Goal: Task Accomplishment & Management: Manage account settings

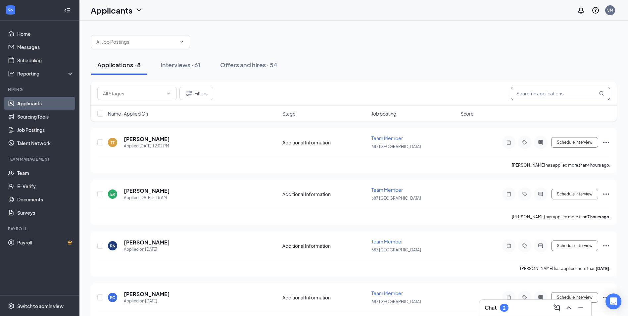
click at [563, 97] on input "text" at bounding box center [560, 93] width 99 height 13
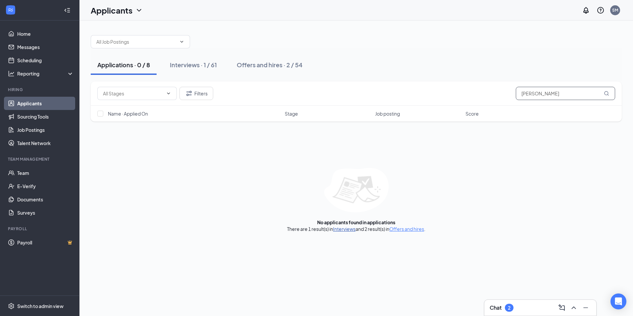
type input "JASON"
click at [342, 229] on link "Interviews" at bounding box center [344, 229] width 22 height 6
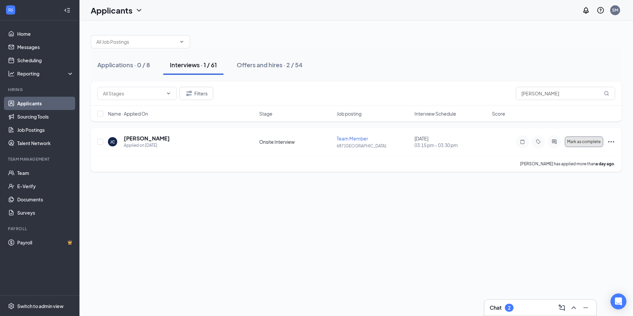
click at [578, 138] on button "Mark as complete" at bounding box center [583, 141] width 38 height 11
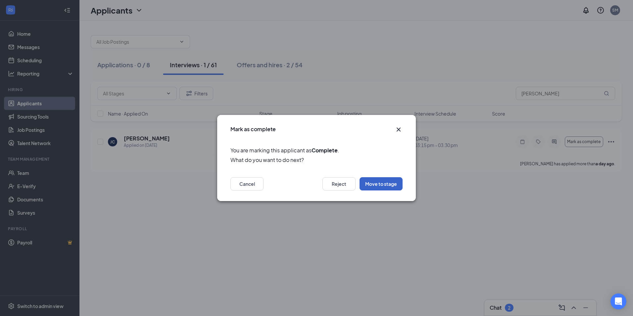
click at [372, 181] on button "Move to stage" at bounding box center [380, 183] width 43 height 13
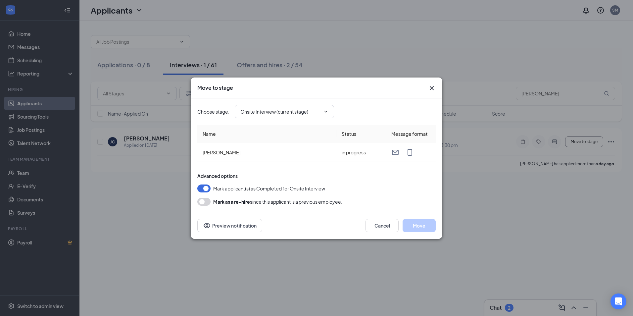
type input "Hiring Complete (final stage)"
click at [416, 229] on button "Move" at bounding box center [418, 225] width 33 height 13
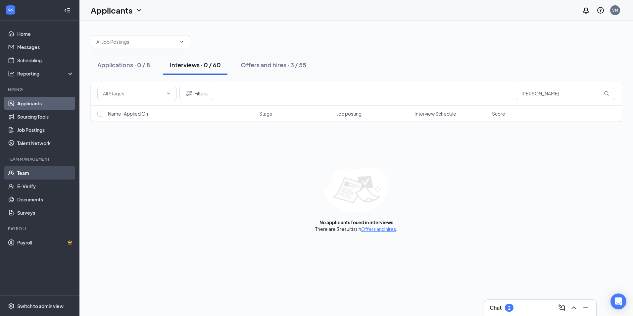
click at [36, 168] on link "Team" at bounding box center [45, 172] width 57 height 13
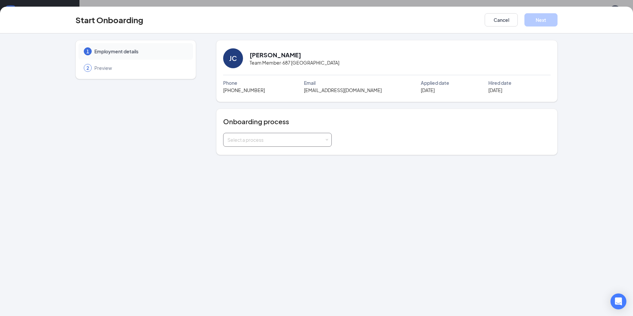
click at [323, 142] on div "Select a process" at bounding box center [275, 139] width 97 height 7
click at [287, 166] on li "Team Member" at bounding box center [277, 166] width 109 height 12
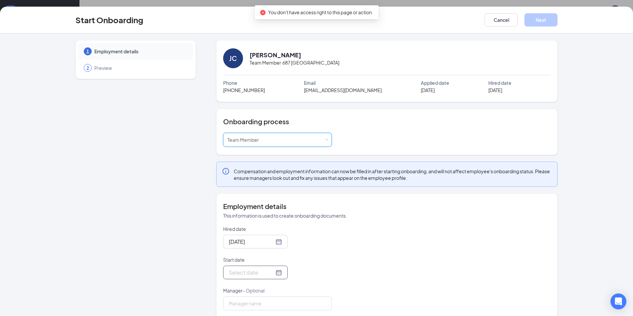
click at [269, 274] on div at bounding box center [255, 272] width 53 height 8
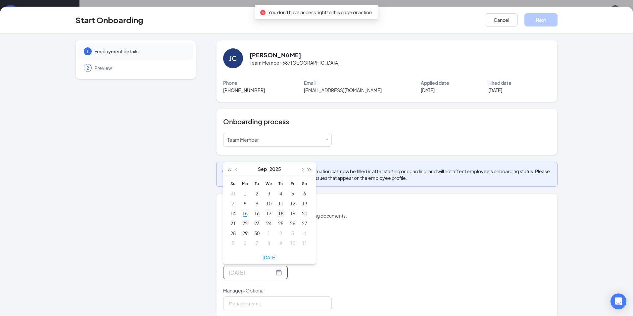
type input "[DATE]"
click at [278, 214] on div "18" at bounding box center [281, 213] width 8 height 8
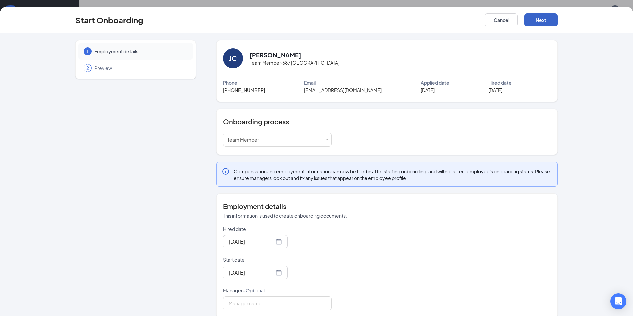
click at [535, 19] on button "Next" at bounding box center [540, 19] width 33 height 13
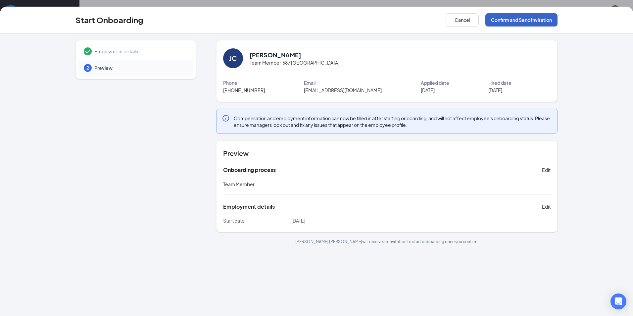
click at [509, 21] on button "Confirm and Send Invitation" at bounding box center [521, 19] width 72 height 13
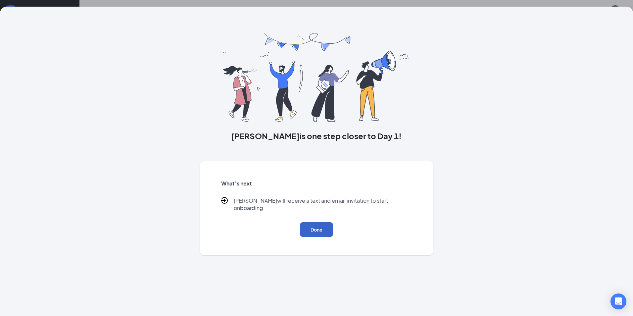
click at [318, 228] on button "Done" at bounding box center [316, 229] width 33 height 15
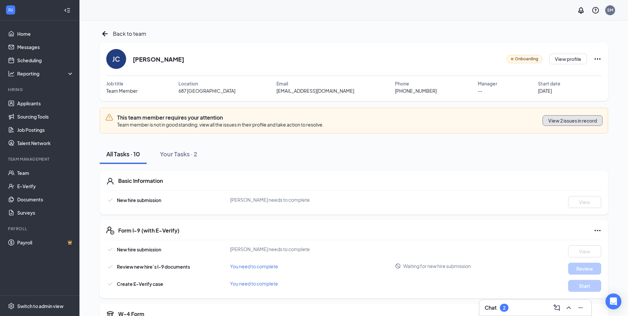
click at [566, 121] on button "View 2 issues in record" at bounding box center [572, 120] width 60 height 11
